Goal: Task Accomplishment & Management: Use online tool/utility

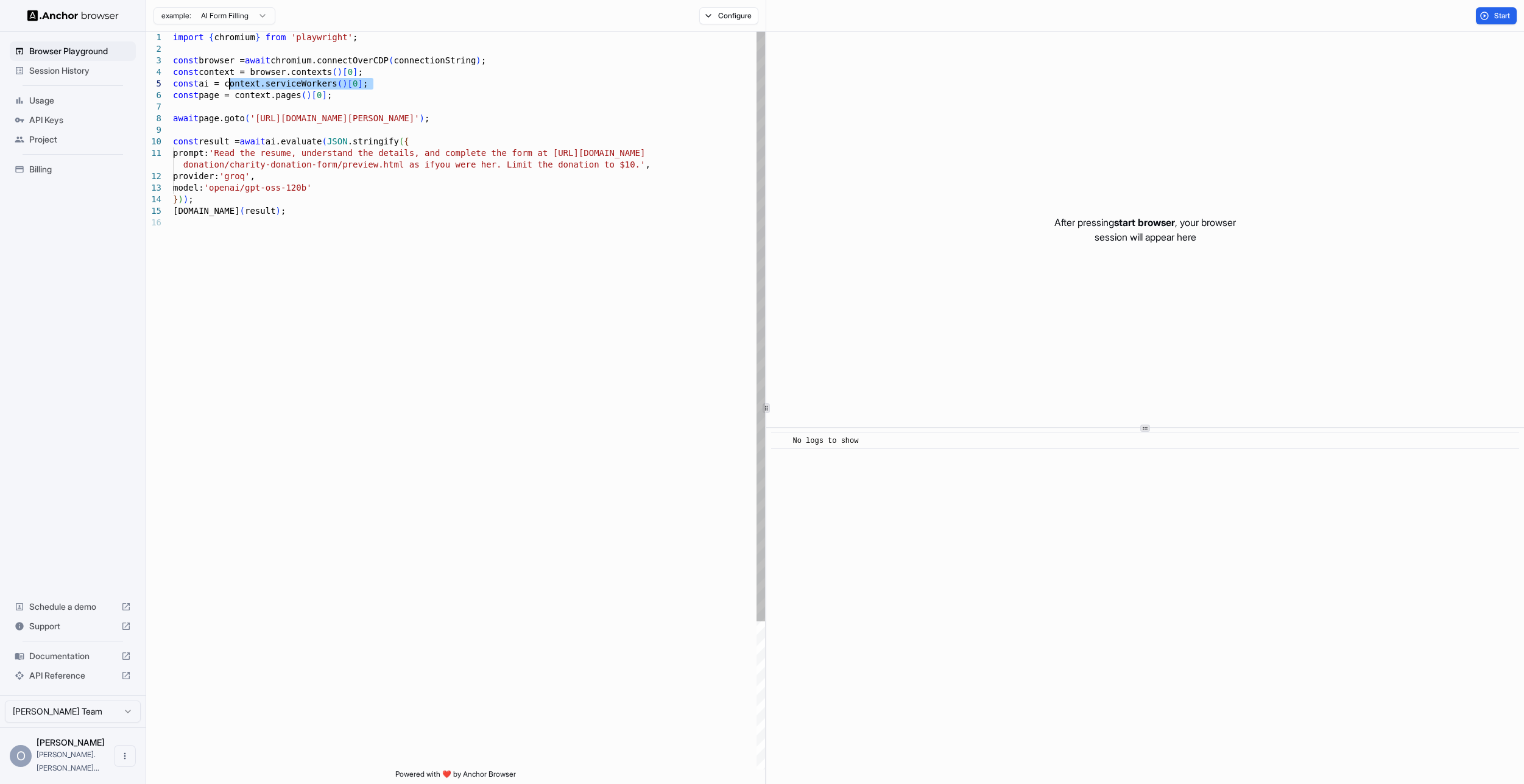
click at [452, 163] on div "prompt: 'Read the resume, understand the details, and comp lete the form at [UR…" at bounding box center [468, 492] width 592 height 923
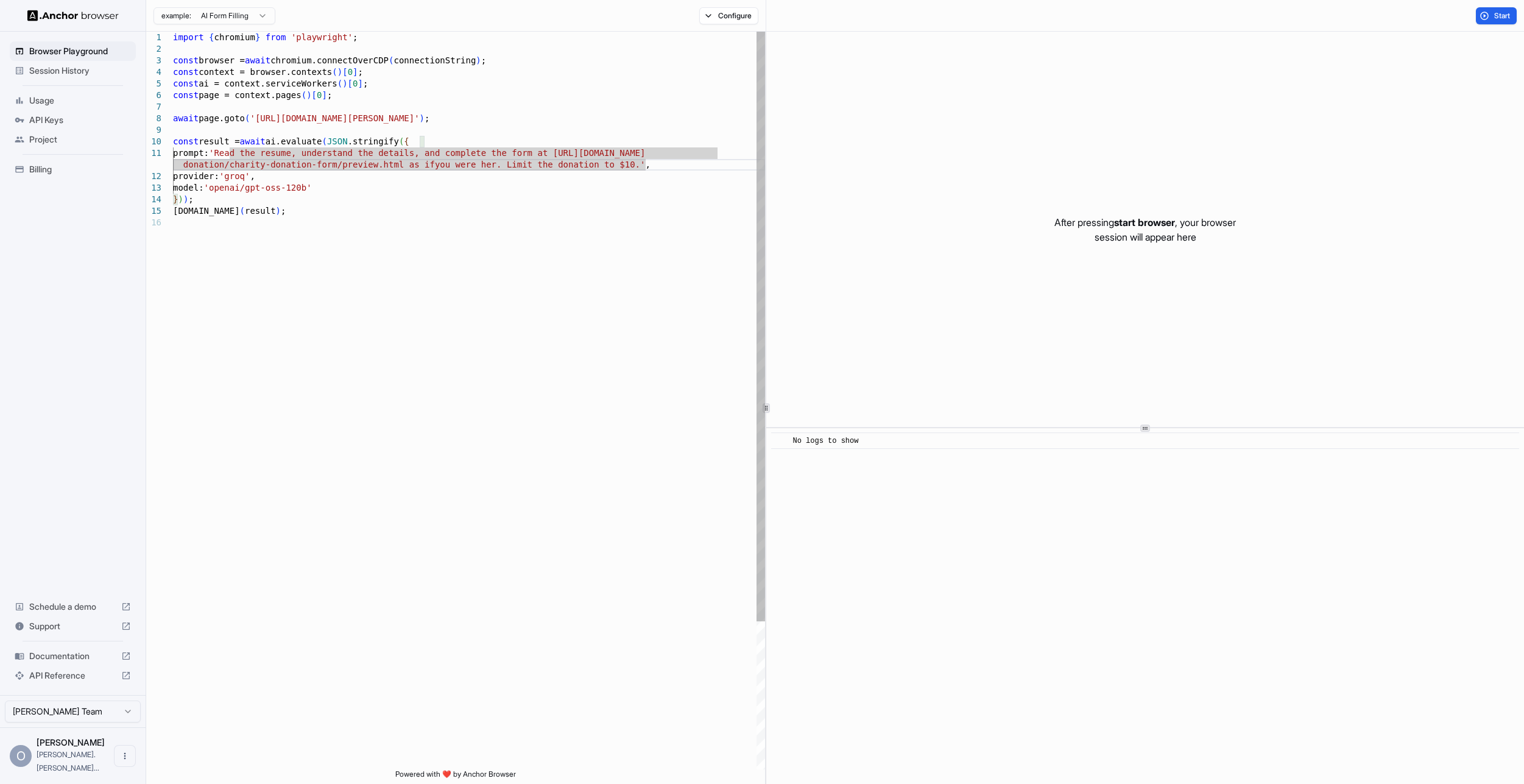
type textarea "**********"
click at [454, 139] on div "prompt: 'Read the resume, understand the details, and comp lete the form at [UR…" at bounding box center [468, 492] width 592 height 923
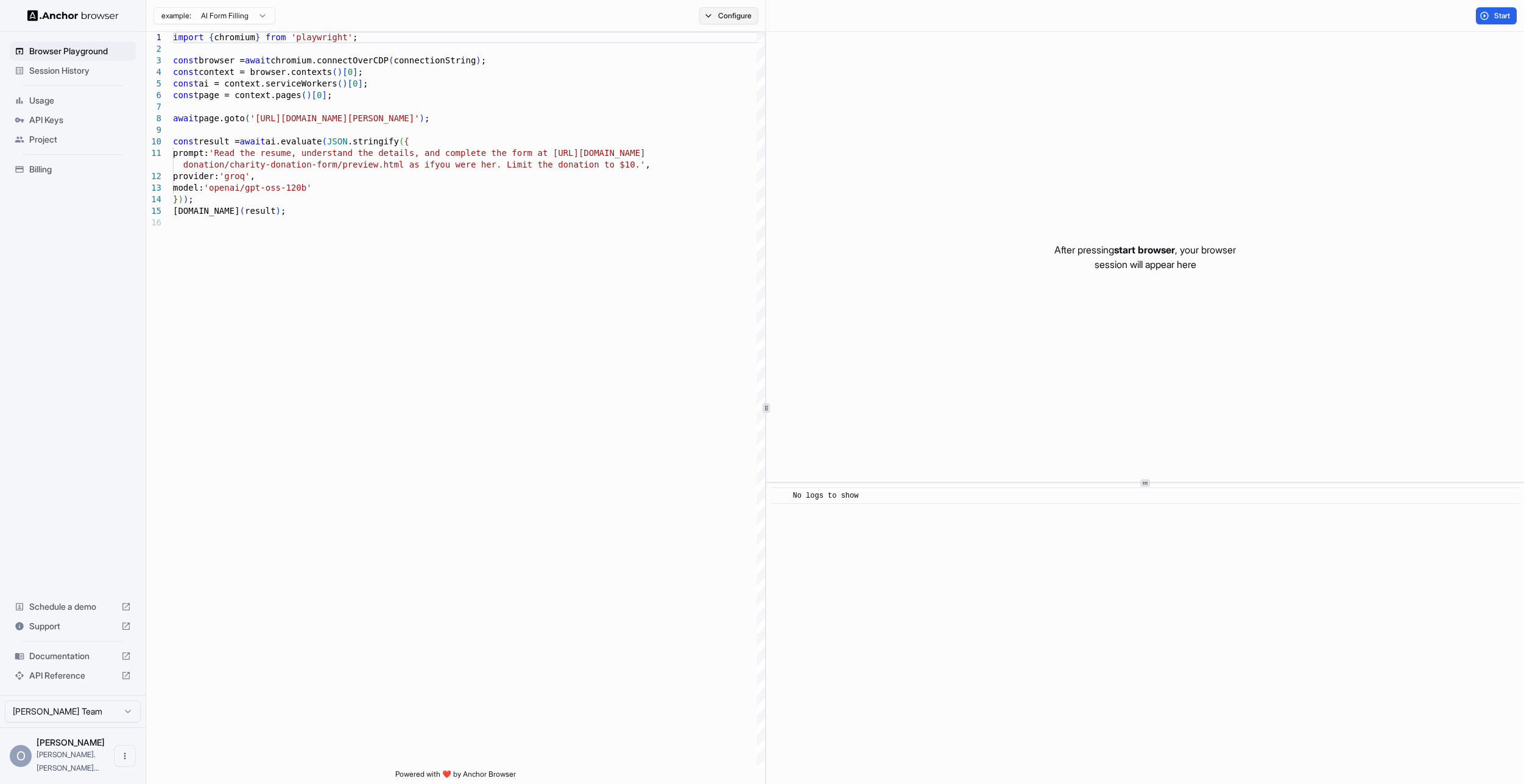
click at [733, 17] on button "Configure" at bounding box center [729, 16] width 59 height 17
click at [888, 122] on button "Select Profile..." at bounding box center [861, 123] width 122 height 17
click at [741, 121] on div "Browser Profile" at bounding box center [743, 123] width 70 height 13
click at [843, 121] on button "Select Profile..." at bounding box center [861, 123] width 122 height 17
click at [883, 77] on div "CAPTCHA solver" at bounding box center [815, 71] width 214 height 13
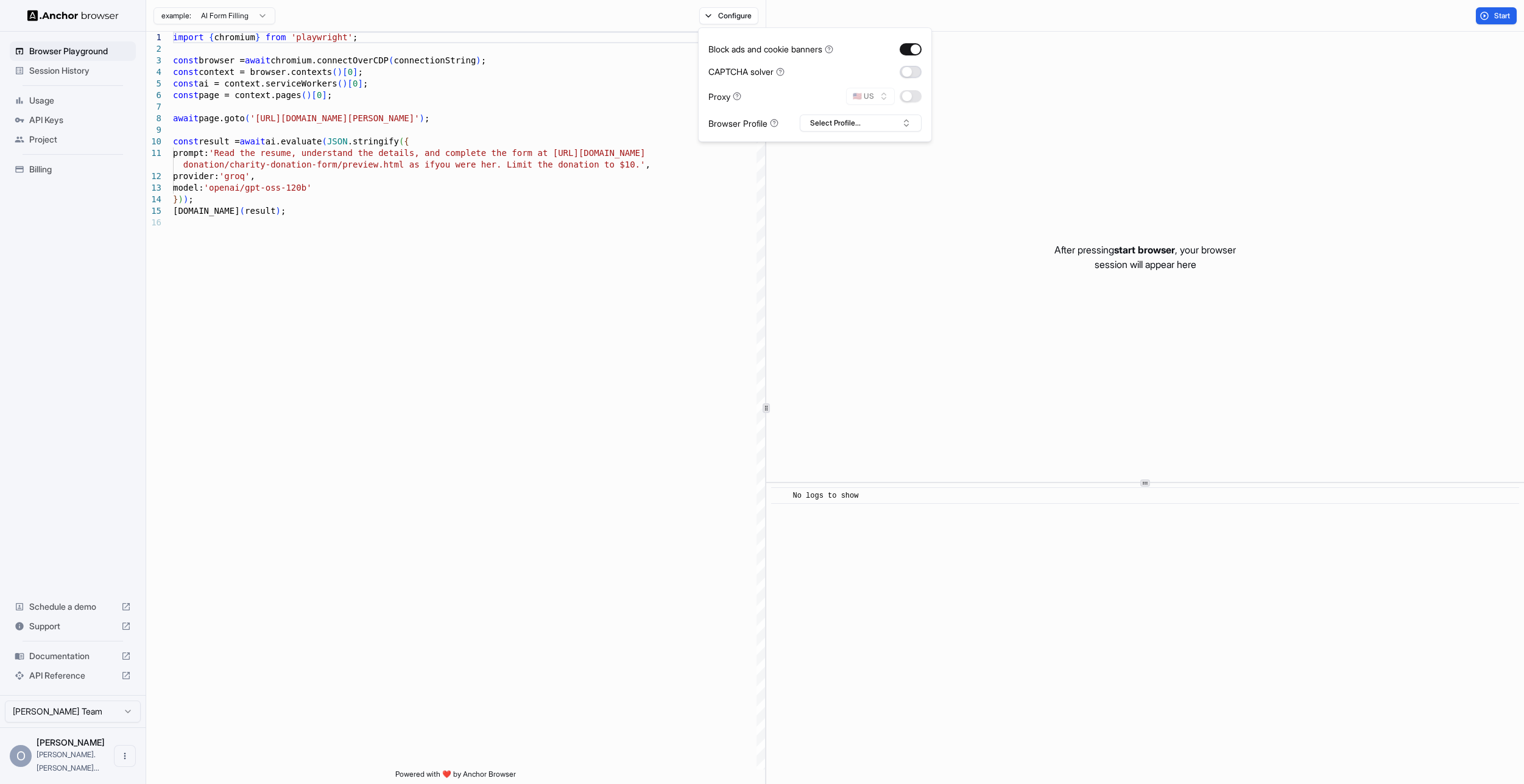
click at [911, 71] on button "button" at bounding box center [911, 72] width 22 height 12
click at [781, 71] on icon at bounding box center [780, 71] width 9 height 9
click at [879, 101] on button "🇺🇸 US" at bounding box center [870, 96] width 49 height 17
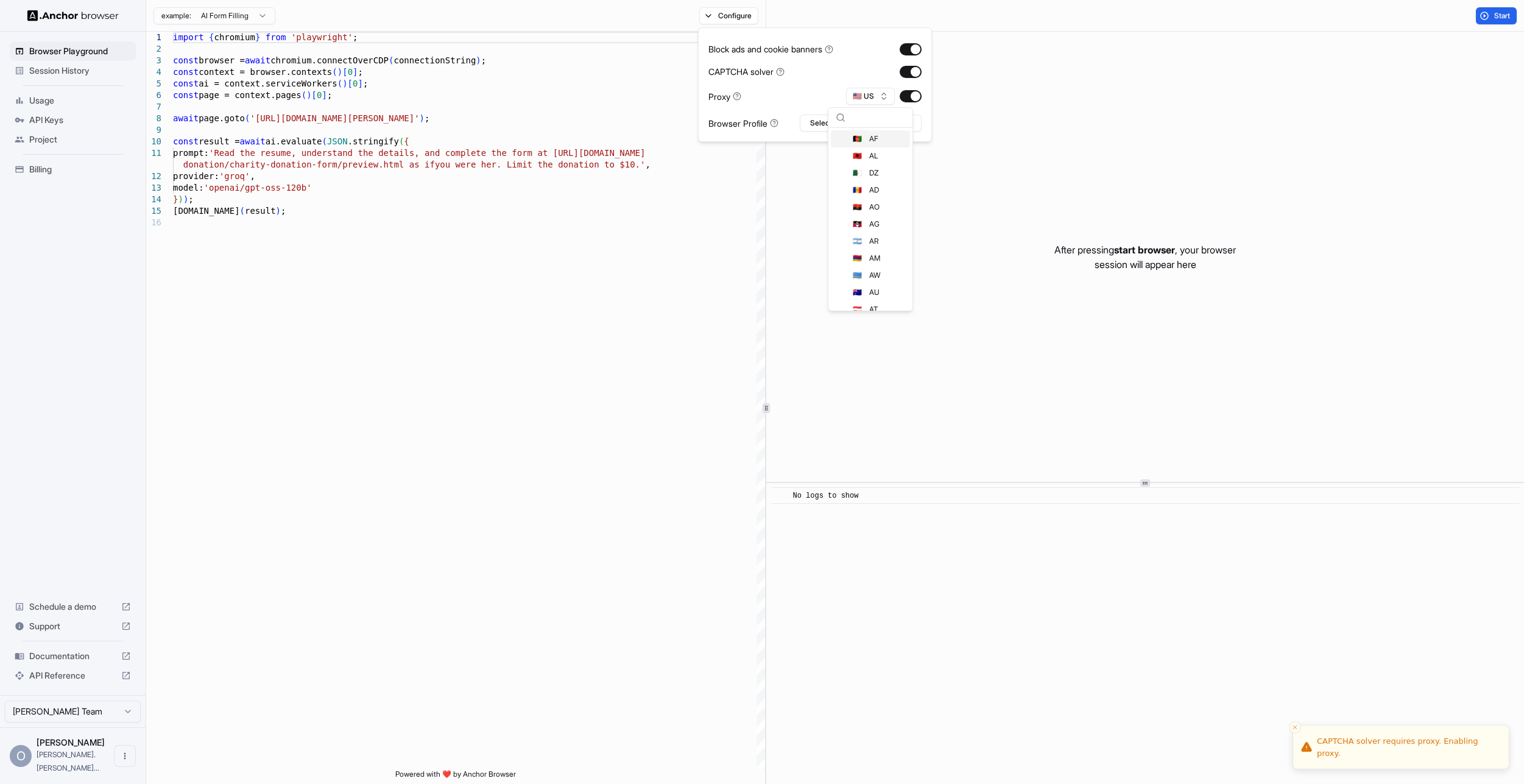
click at [809, 93] on div "Proxy 🇺🇸 US" at bounding box center [815, 96] width 214 height 17
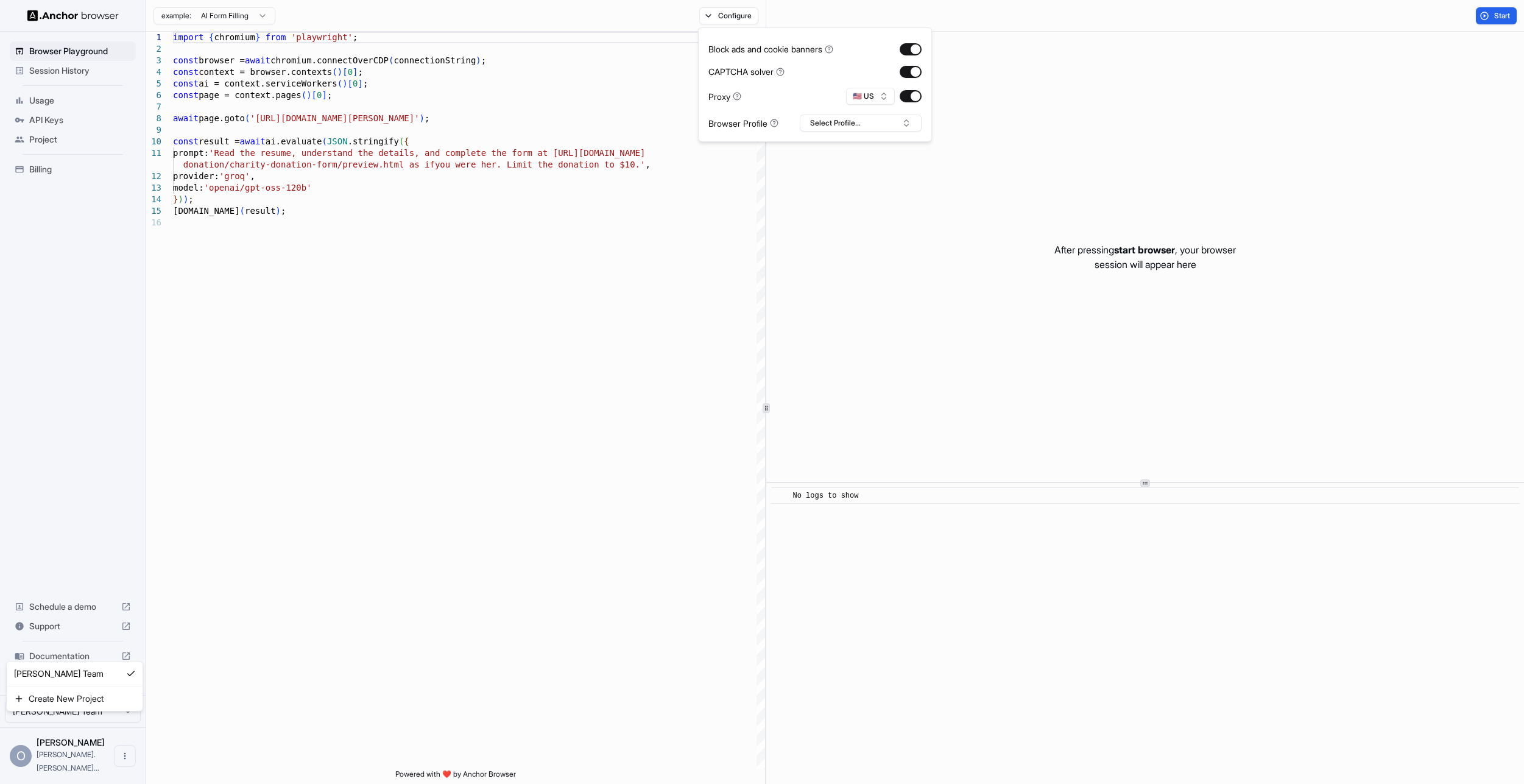
click at [28, 720] on html "Browser Playground Session History Usage API Keys Project Billing Schedule a de…" at bounding box center [762, 392] width 1524 height 784
click at [87, 528] on html "Browser Playground Session History Usage API Keys Project Billing Schedule a de…" at bounding box center [762, 392] width 1524 height 784
click at [67, 177] on div "Billing" at bounding box center [73, 169] width 126 height 19
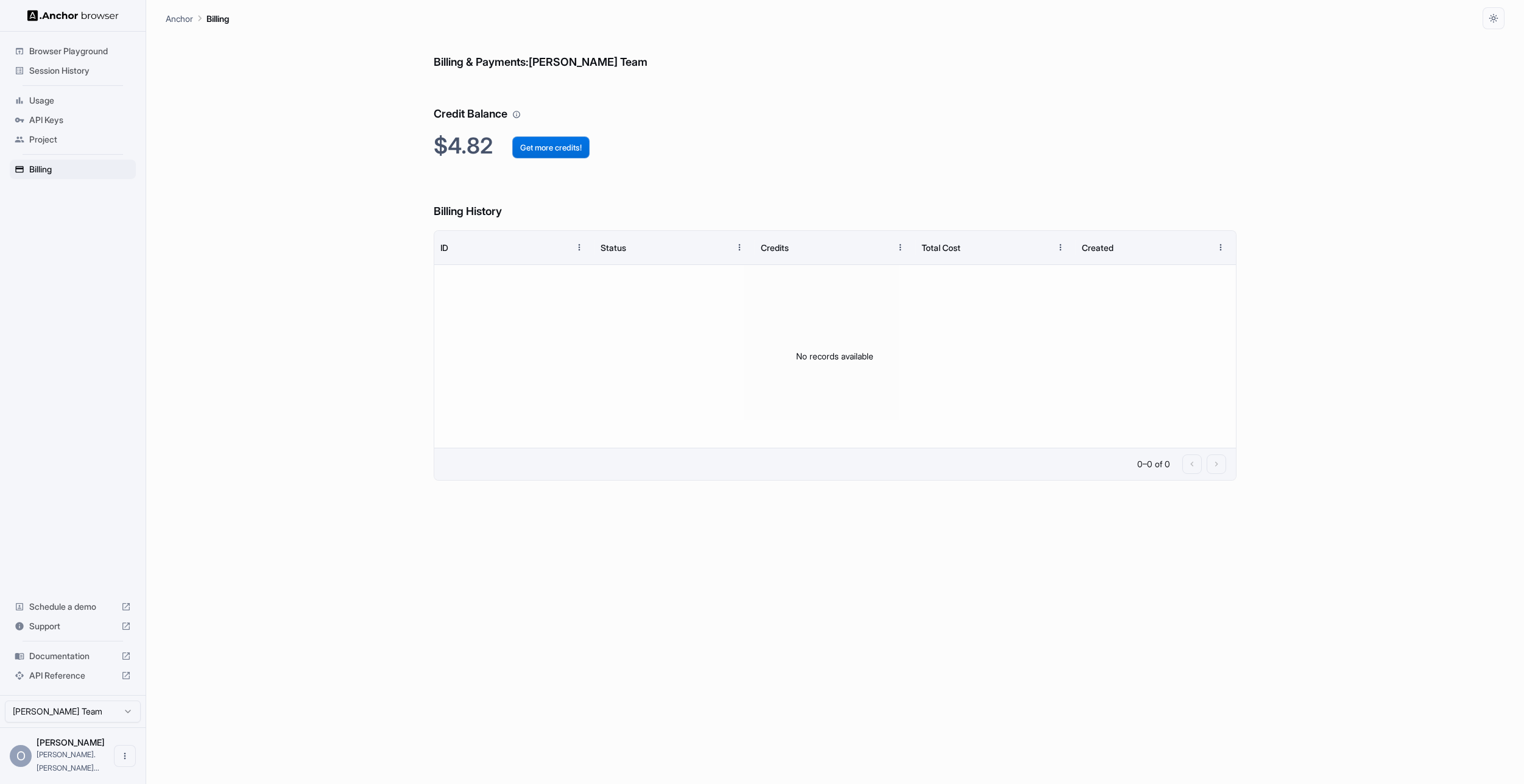
click at [557, 143] on button "Get more credits!" at bounding box center [551, 147] width 77 height 22
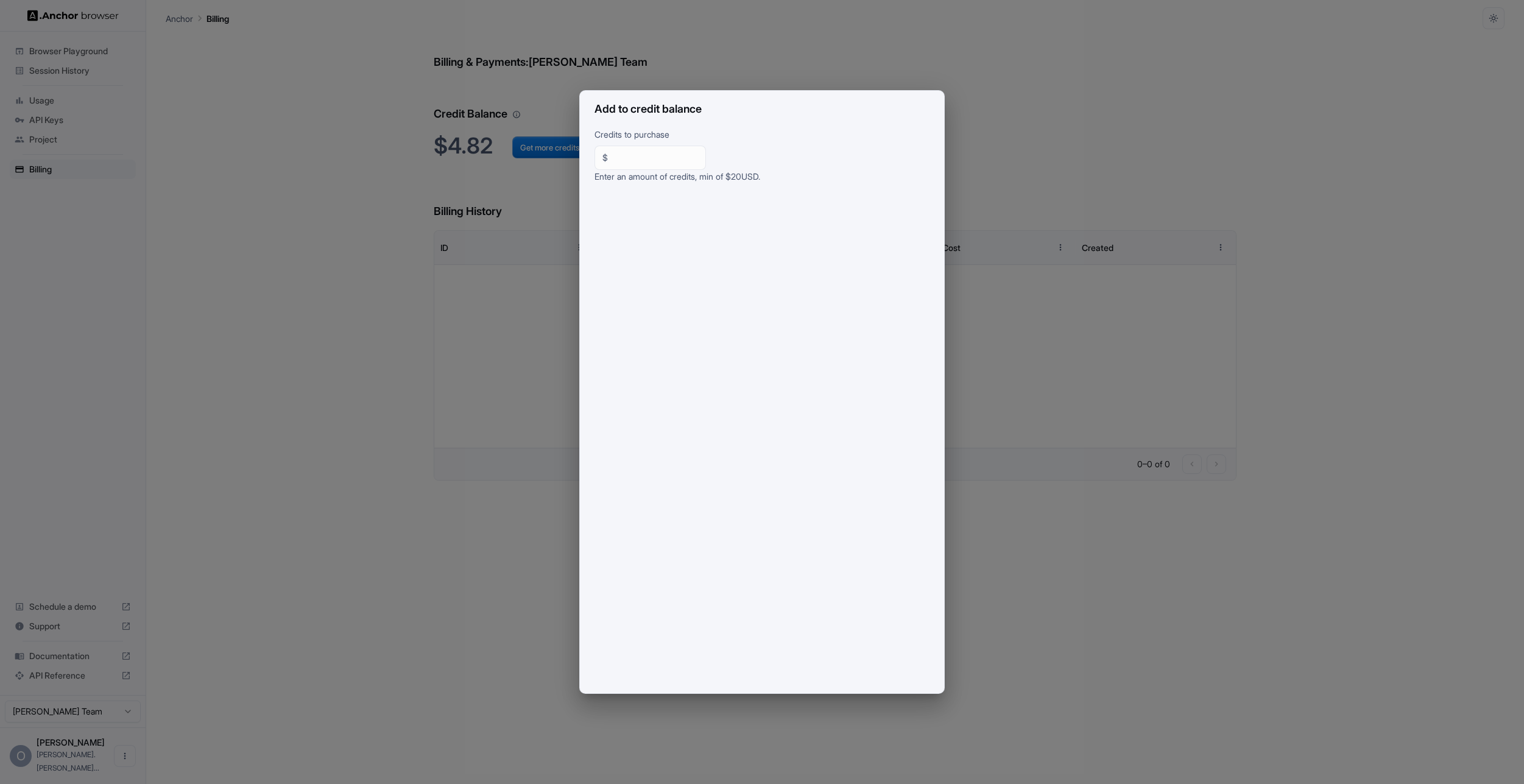
click at [1058, 202] on div "Add to credit balance Credits to purchase $ ** ​ Enter an amount of credits, mi…" at bounding box center [762, 392] width 1524 height 784
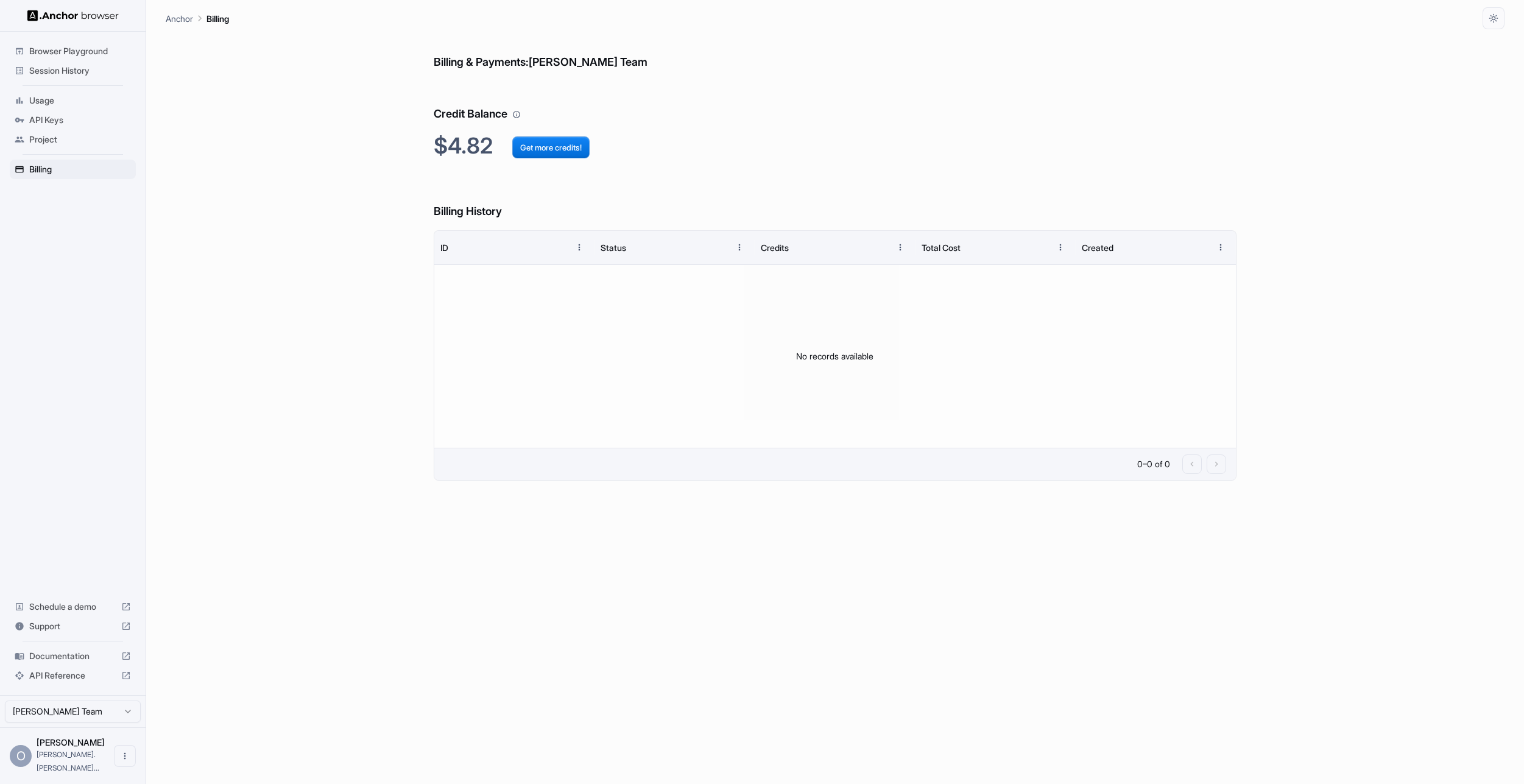
click at [51, 70] on span "Session History" at bounding box center [80, 71] width 101 height 12
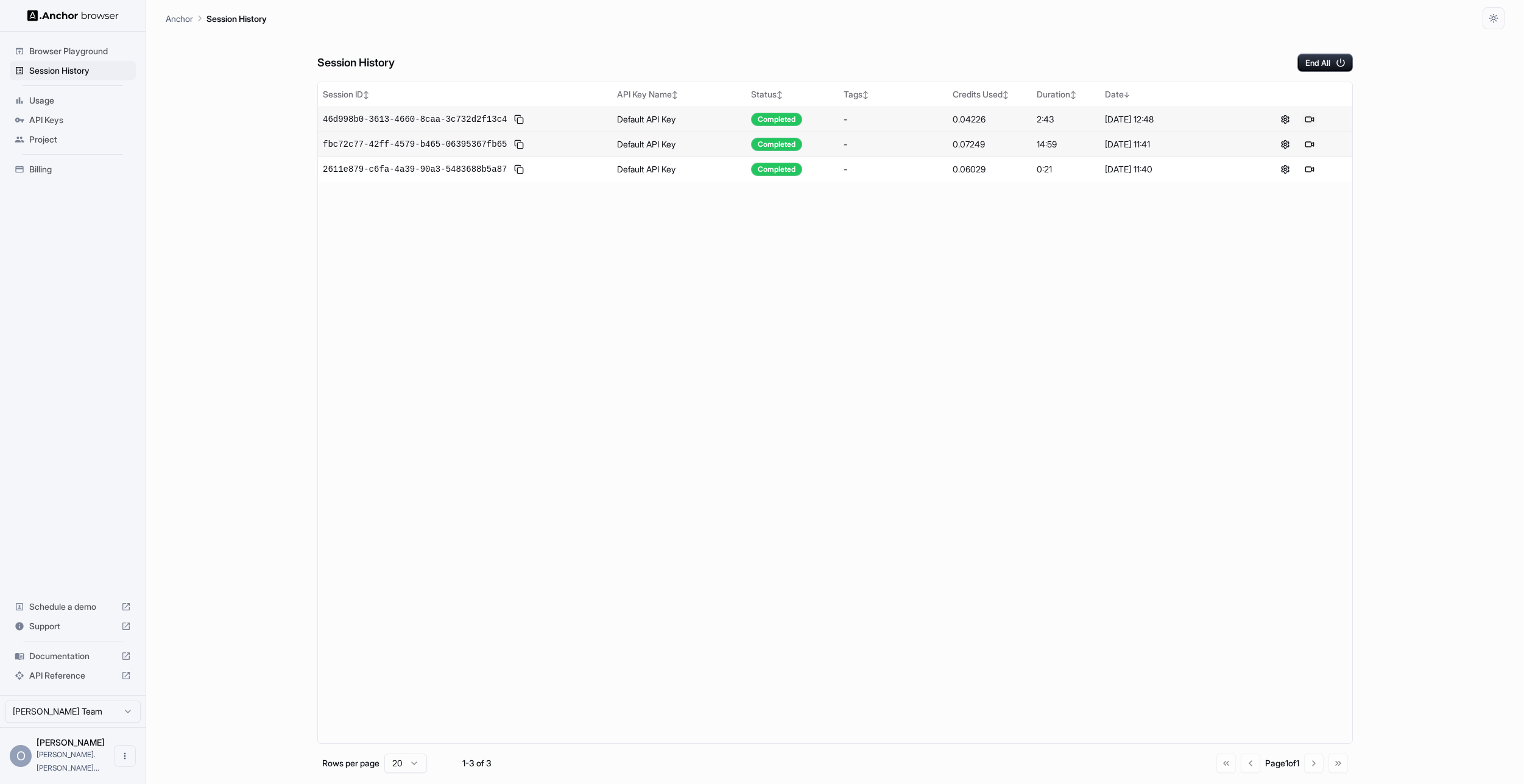
click at [1308, 119] on button at bounding box center [1310, 119] width 15 height 15
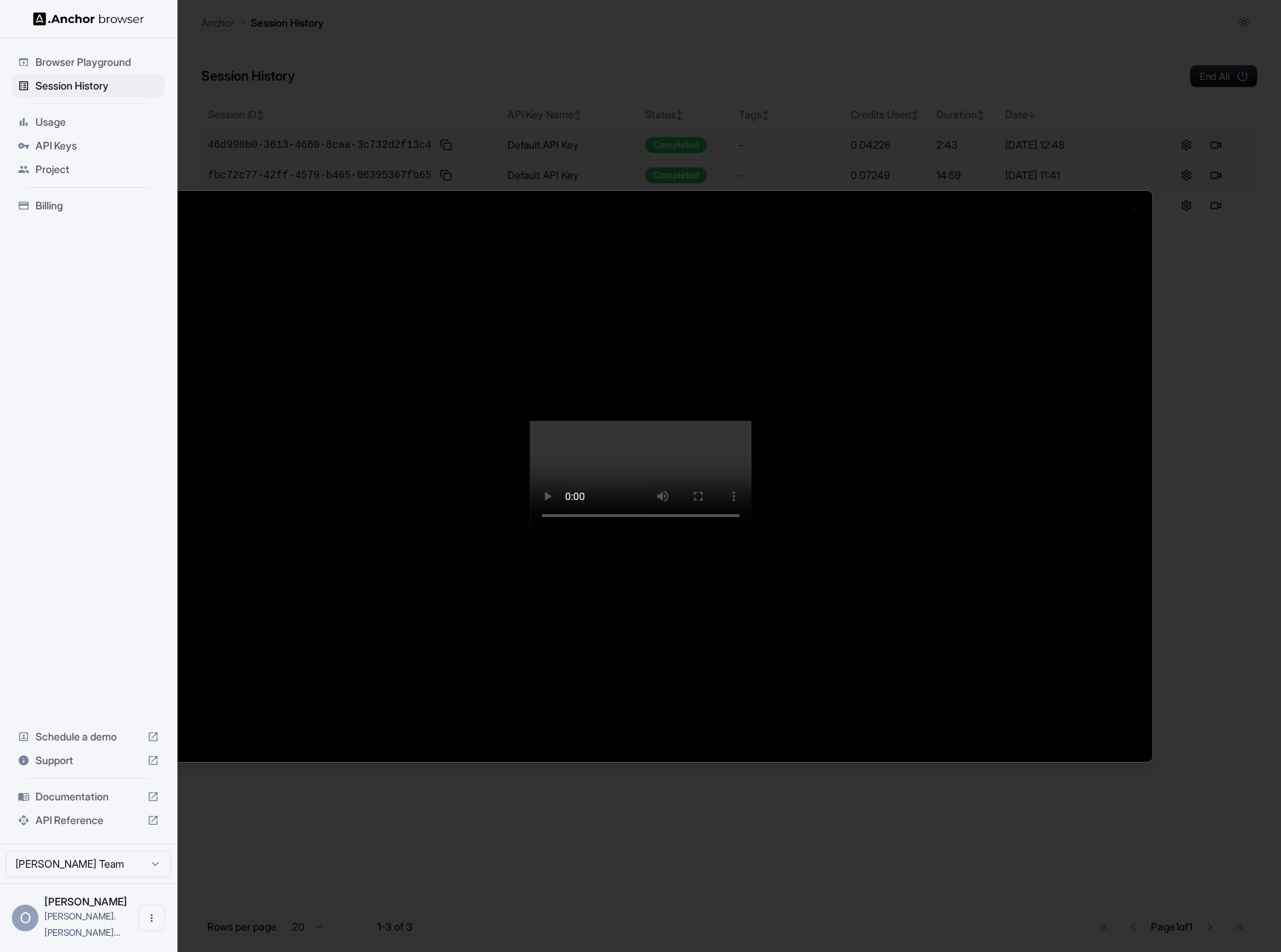
click at [1238, 485] on div at bounding box center [640, 476] width 1281 height 952
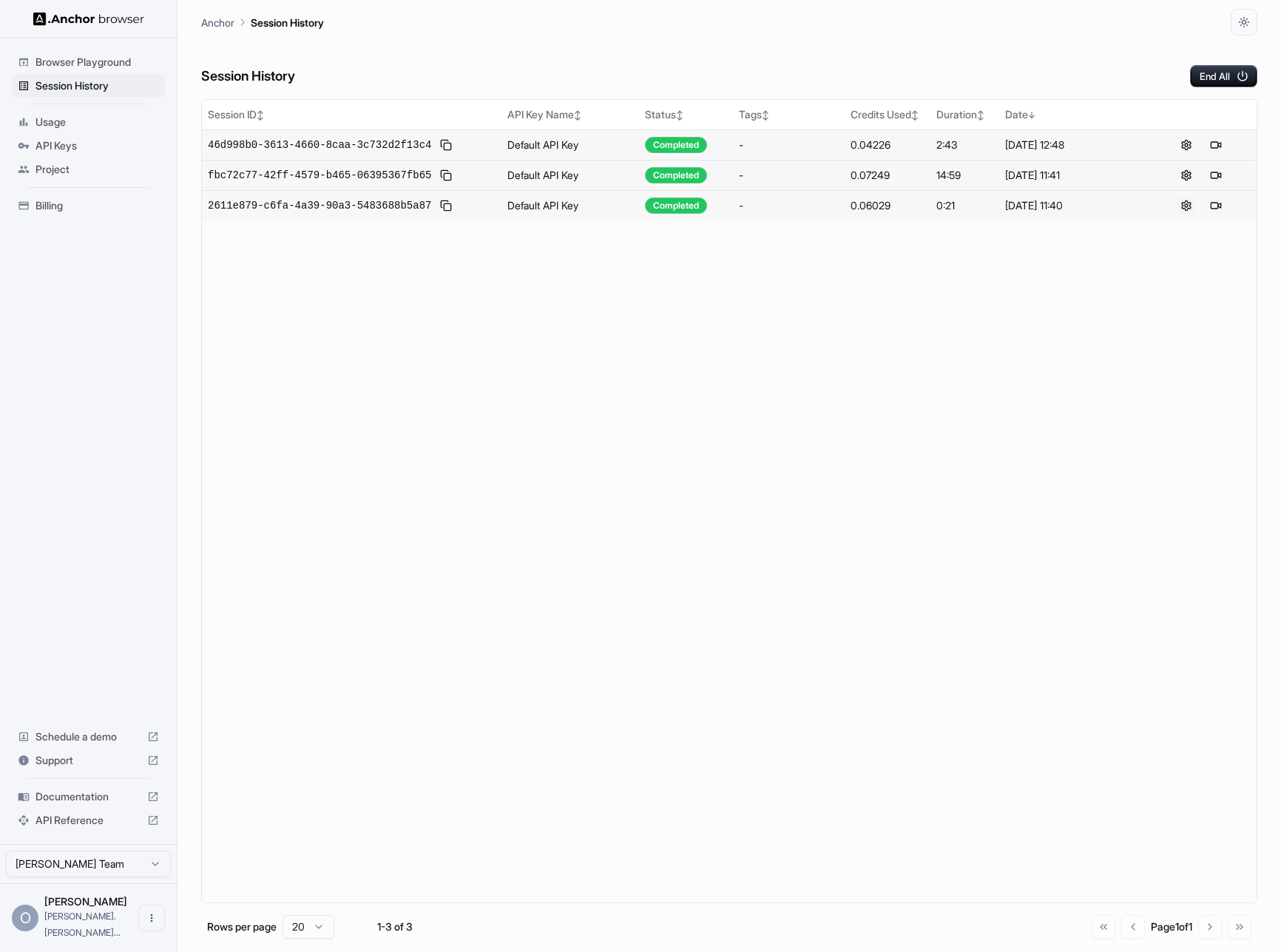
click at [1181, 207] on button at bounding box center [1187, 206] width 18 height 18
click at [1240, 23] on icon "button" at bounding box center [1244, 22] width 12 height 12
click at [1235, 56] on li "System" at bounding box center [1227, 58] width 47 height 24
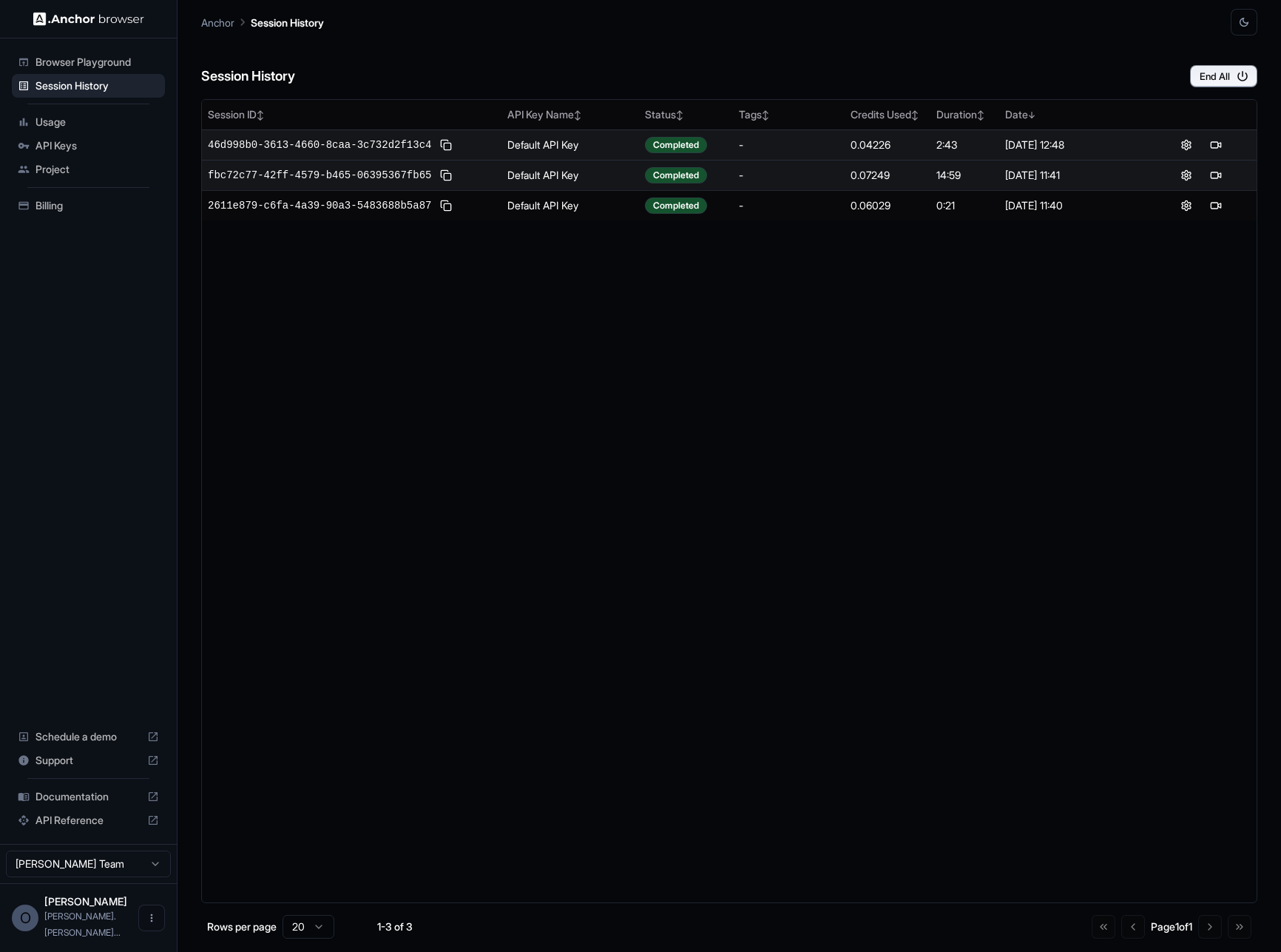
click at [1240, 31] on button "button" at bounding box center [1244, 22] width 27 height 27
click at [1229, 83] on li "Light" at bounding box center [1227, 82] width 47 height 24
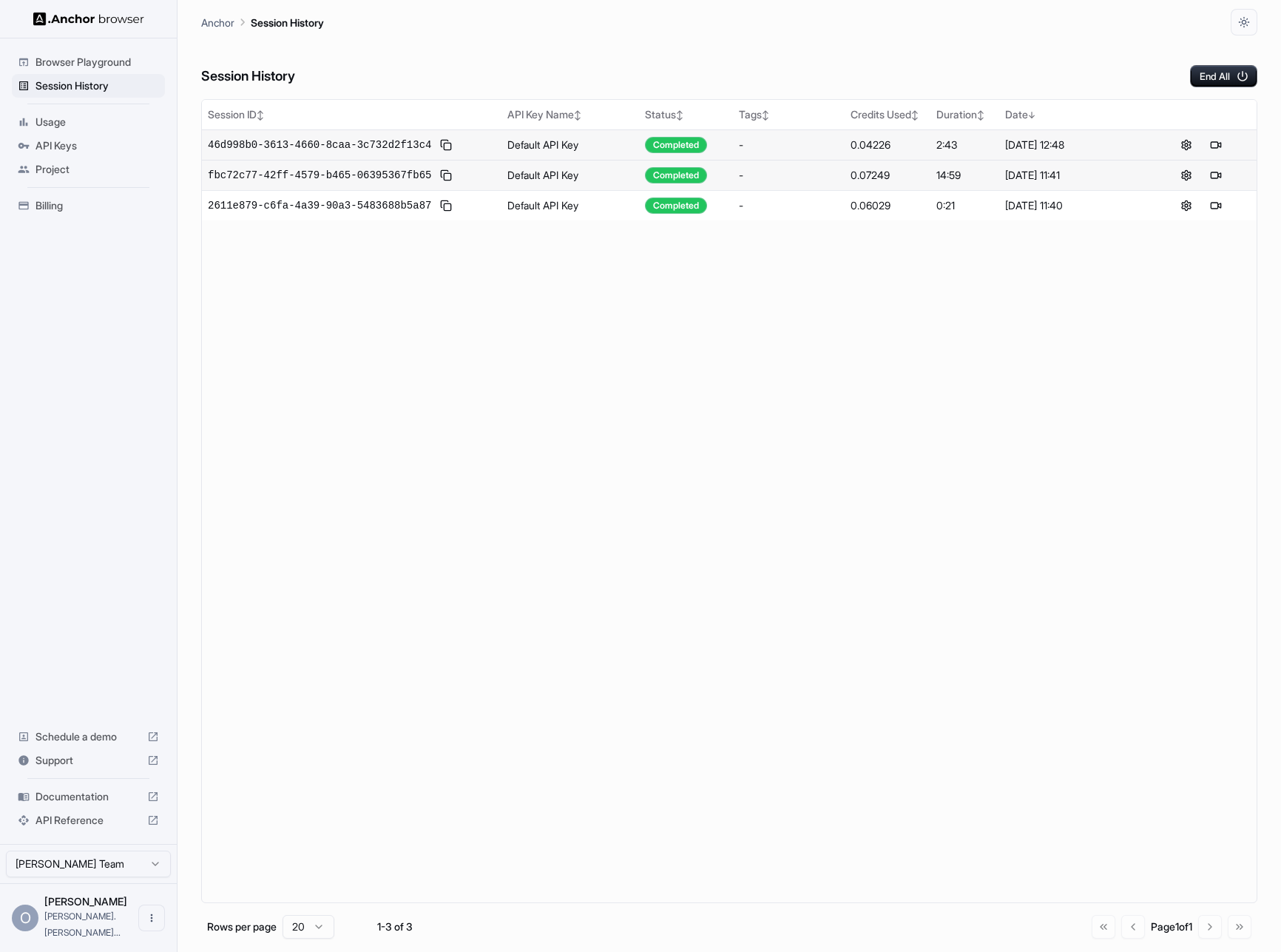
click at [91, 57] on span "Browser Playground" at bounding box center [97, 62] width 123 height 15
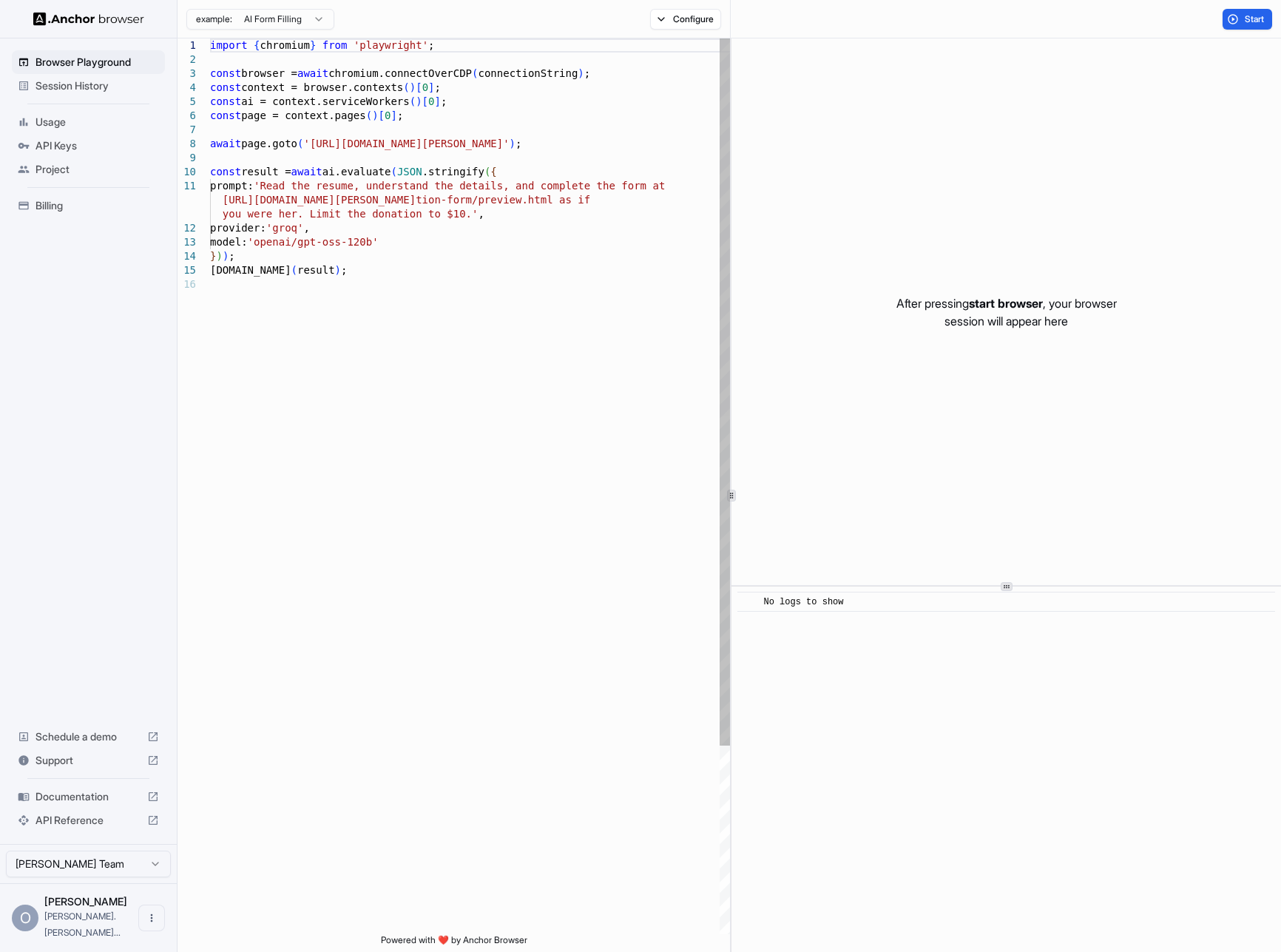
click at [731, 508] on div at bounding box center [731, 495] width 1 height 914
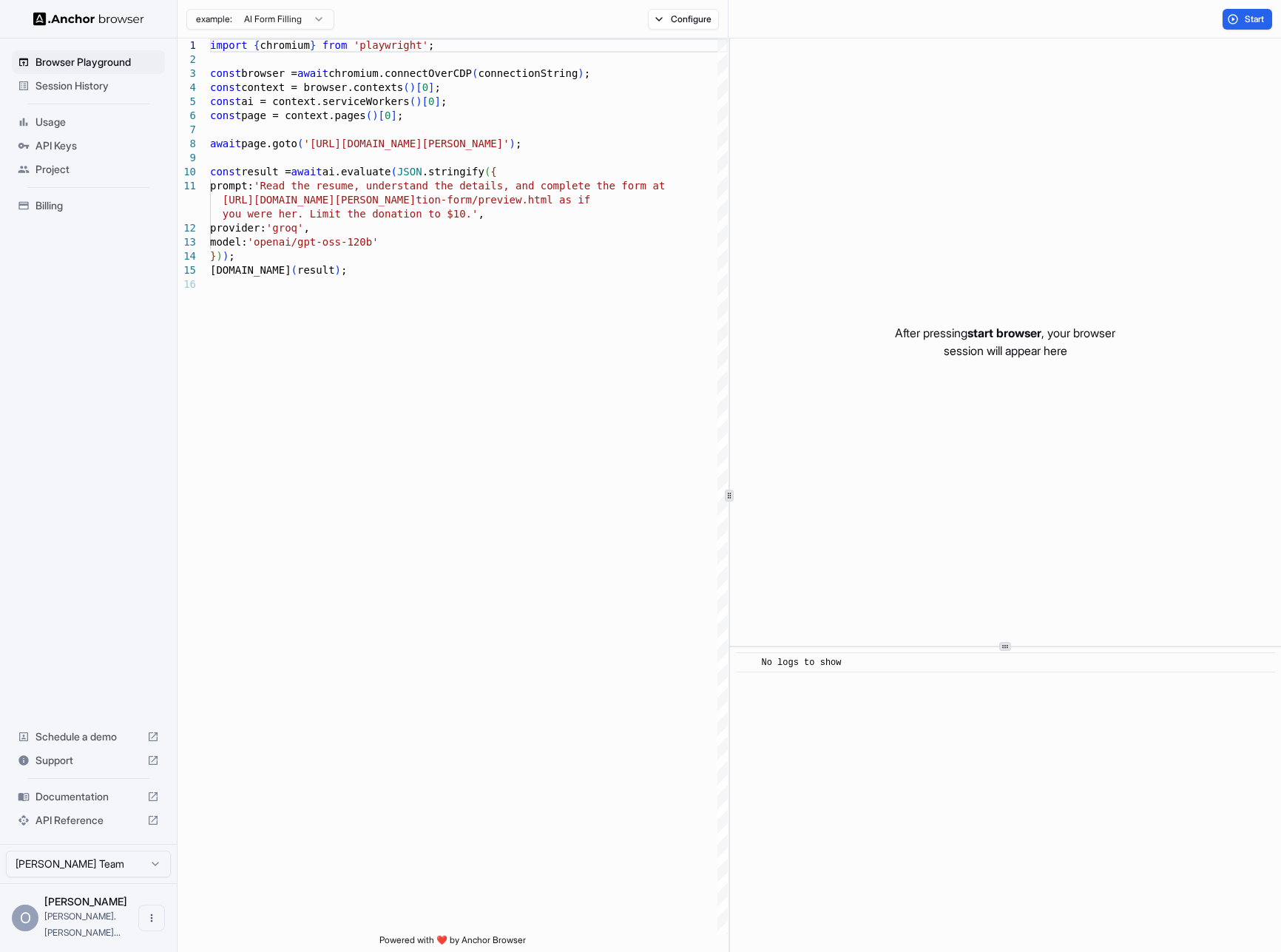
click at [1020, 647] on div at bounding box center [1006, 647] width 552 height 1
click at [86, 86] on span "Session History" at bounding box center [97, 86] width 123 height 15
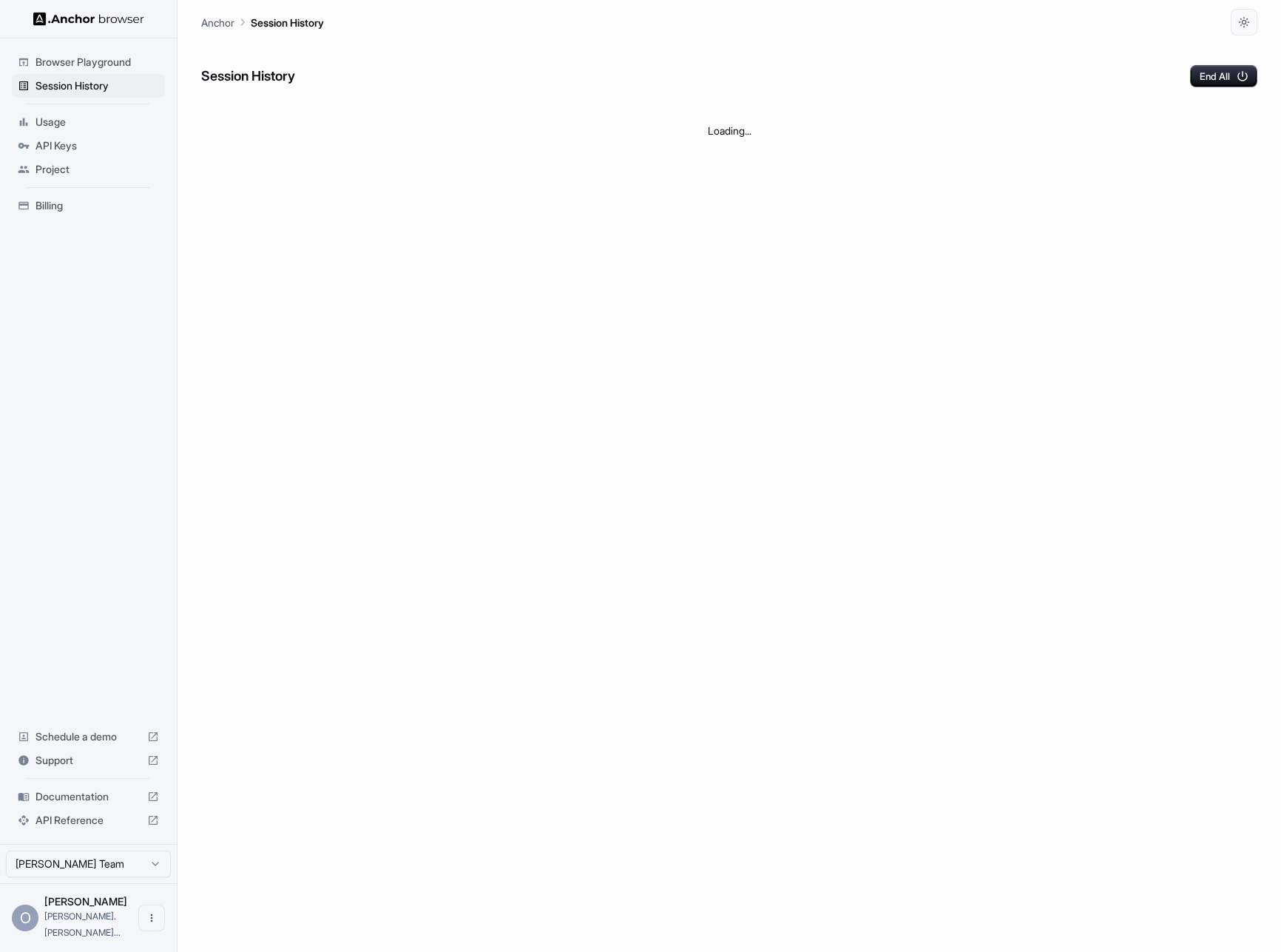
click at [85, 66] on span "Browser Playground" at bounding box center [97, 62] width 123 height 15
